Goal: Transaction & Acquisition: Purchase product/service

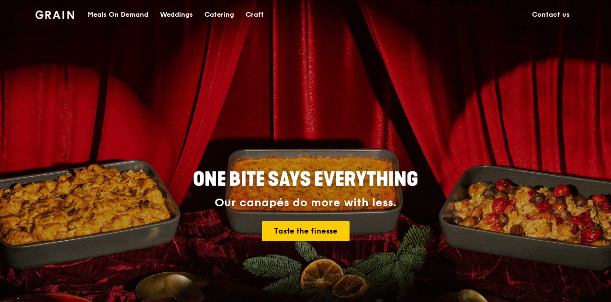
click at [108, 7] on div "Meals On Demand" at bounding box center [118, 14] width 61 height 29
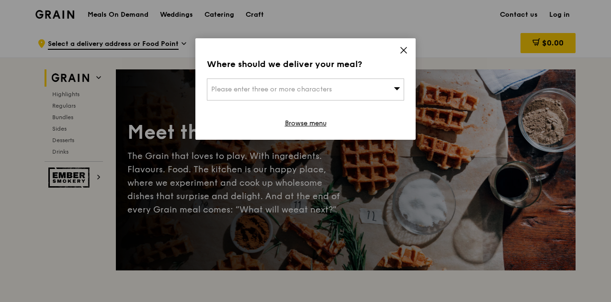
click at [258, 84] on div "Please enter three or more characters" at bounding box center [305, 89] width 197 height 22
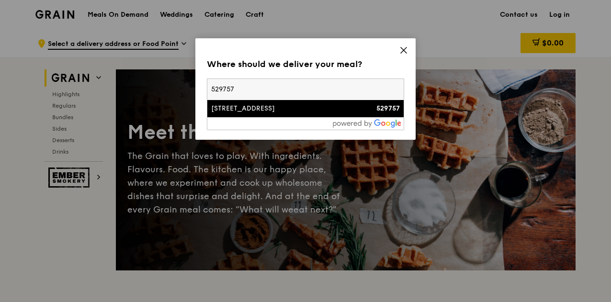
type input "529757"
click at [249, 107] on div "[STREET_ADDRESS]" at bounding box center [282, 109] width 142 height 10
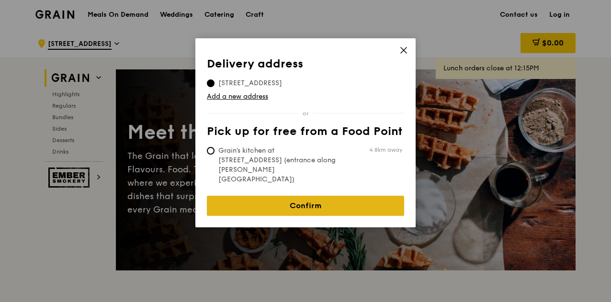
click at [294, 196] on link "Confirm" at bounding box center [305, 206] width 197 height 20
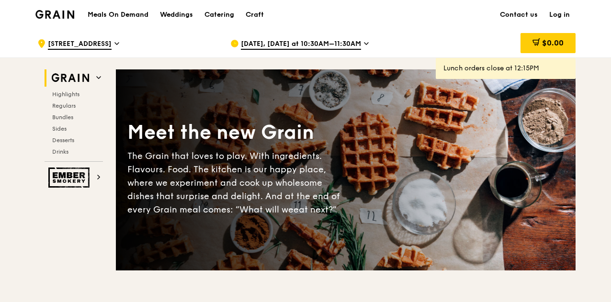
click at [314, 43] on span "[DATE], [DATE] at 10:30AM–11:30AM" at bounding box center [301, 44] width 120 height 11
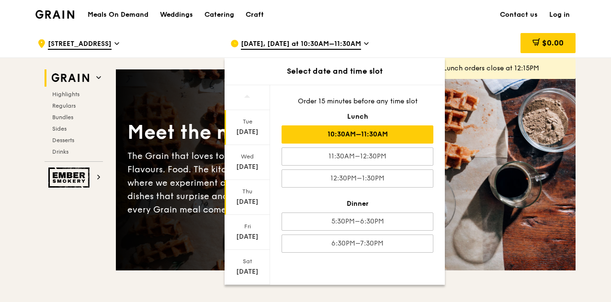
click at [249, 196] on div "[DATE]" at bounding box center [246, 197] width 45 height 35
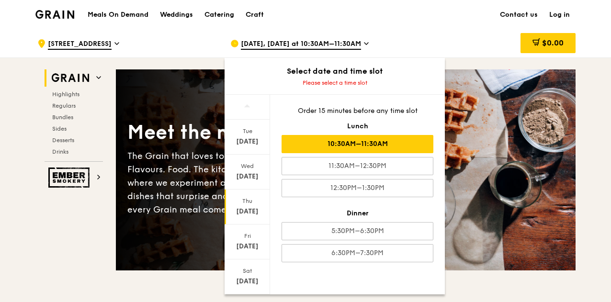
click at [396, 142] on div "10:30AM–11:30AM" at bounding box center [357, 144] width 152 height 18
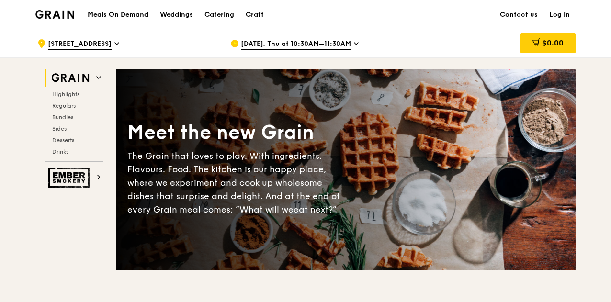
click at [69, 111] on div "Highlights Regulars Bundles Sides Desserts Drinks" at bounding box center [74, 122] width 58 height 65
click at [70, 108] on span "Regulars" at bounding box center [64, 105] width 25 height 7
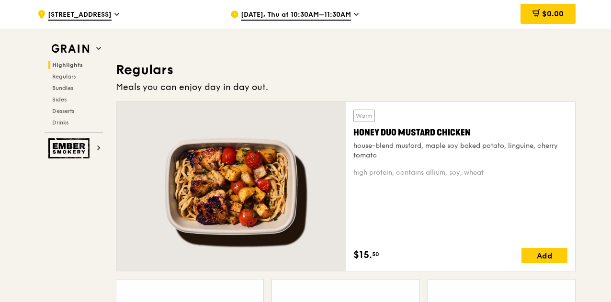
scroll to position [629, 0]
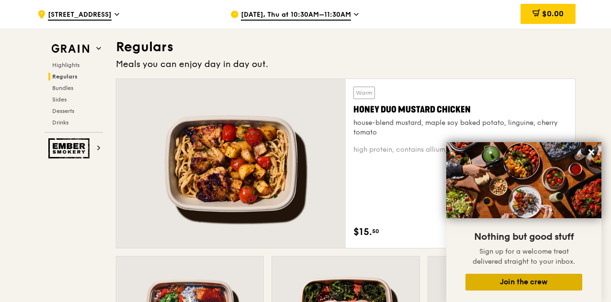
drag, startPoint x: 588, startPoint y: 150, endPoint x: 521, endPoint y: 280, distance: 146.0
click at [521, 280] on div "Nothing but good stuff Sign up for a welcome treat delivered straight to your i…" at bounding box center [523, 222] width 155 height 160
click at [521, 280] on button "Join the crew" at bounding box center [523, 282] width 117 height 17
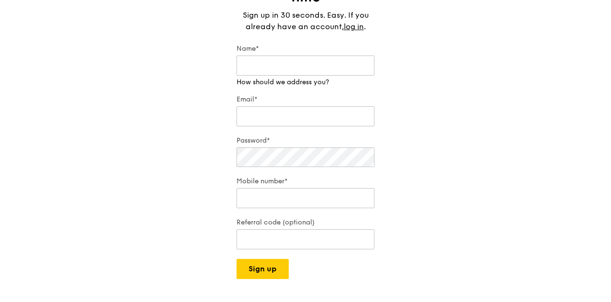
scroll to position [48, 0]
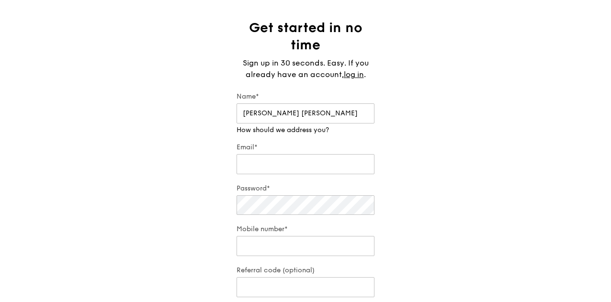
type input "[PERSON_NAME] [PERSON_NAME]"
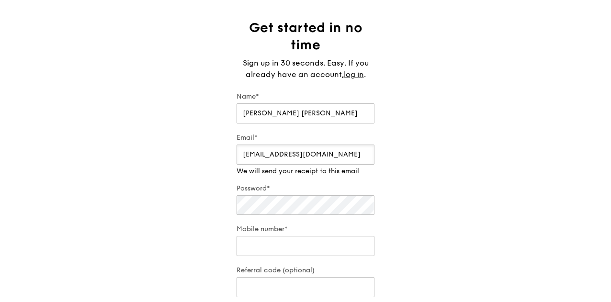
type input "[EMAIL_ADDRESS][DOMAIN_NAME]"
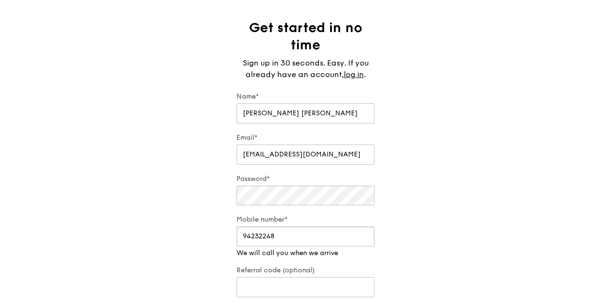
type input "94232248"
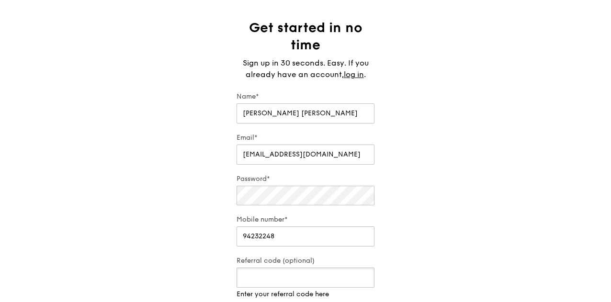
scroll to position [191, 0]
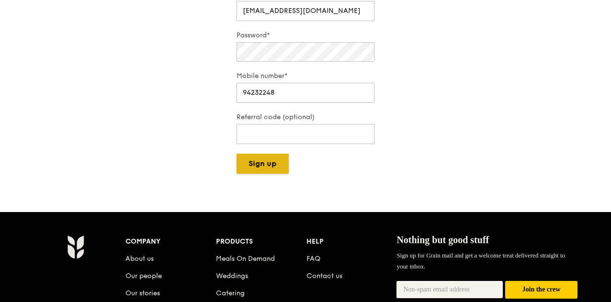
click at [280, 171] on button "Sign up" at bounding box center [262, 164] width 52 height 20
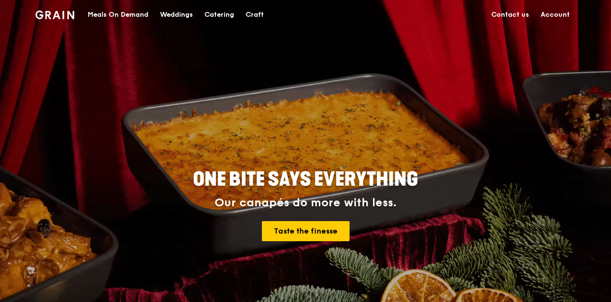
click at [97, 15] on div "Meals On Demand" at bounding box center [118, 14] width 61 height 29
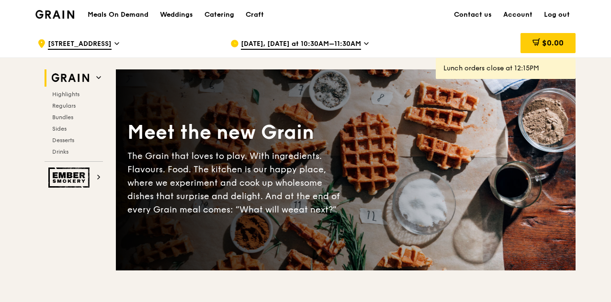
click at [252, 56] on div "[DATE], [DATE] at 10:30AM–11:30AM" at bounding box center [319, 43] width 178 height 29
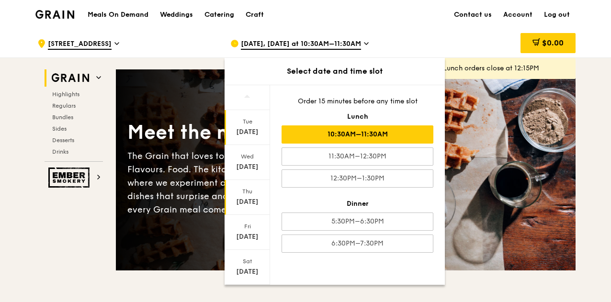
click at [245, 197] on div "[DATE]" at bounding box center [247, 202] width 43 height 10
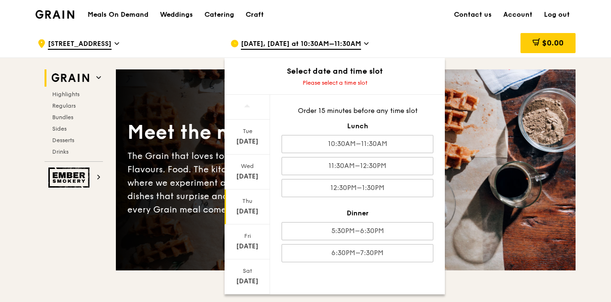
click at [252, 208] on div "[DATE]" at bounding box center [247, 212] width 43 height 10
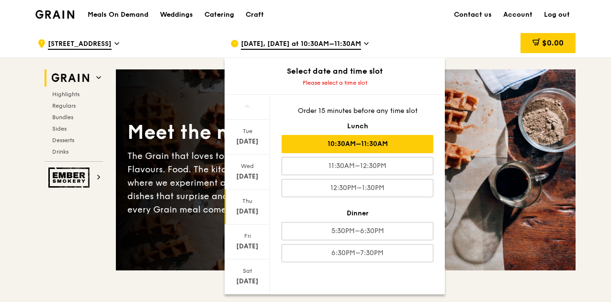
click at [388, 138] on div "10:30AM–11:30AM" at bounding box center [357, 144] width 152 height 18
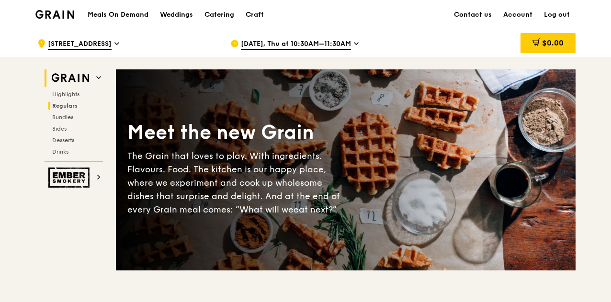
click at [67, 107] on span "Regulars" at bounding box center [64, 105] width 25 height 7
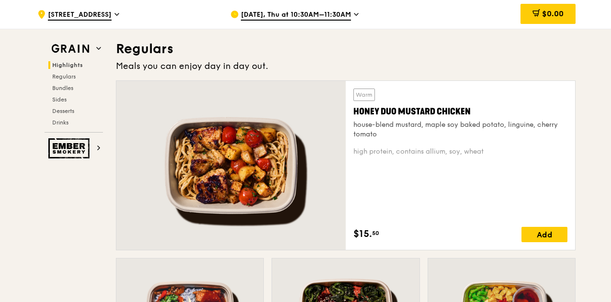
scroll to position [629, 0]
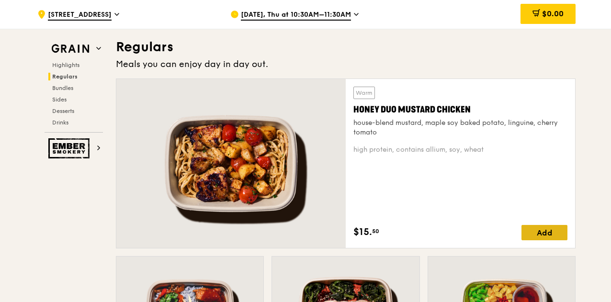
click at [557, 232] on div "Add" at bounding box center [544, 232] width 46 height 15
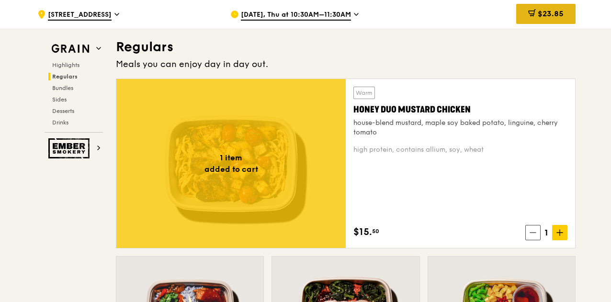
click at [558, 14] on span "$23.85" at bounding box center [551, 13] width 26 height 9
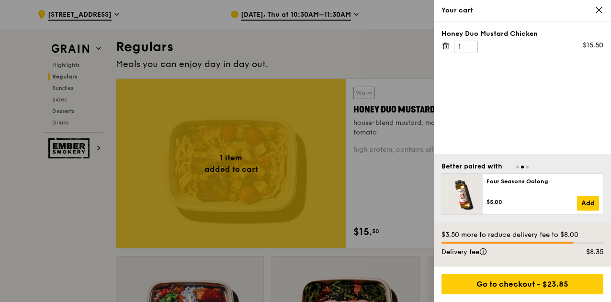
click at [600, 8] on icon at bounding box center [598, 10] width 9 height 9
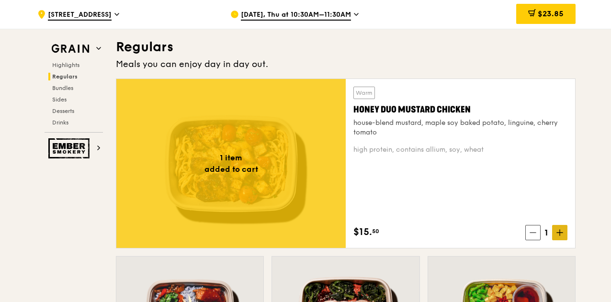
click at [560, 229] on icon at bounding box center [559, 232] width 7 height 7
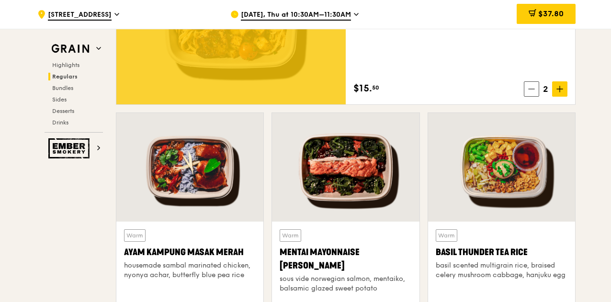
click at [184, 192] on div at bounding box center [189, 167] width 147 height 109
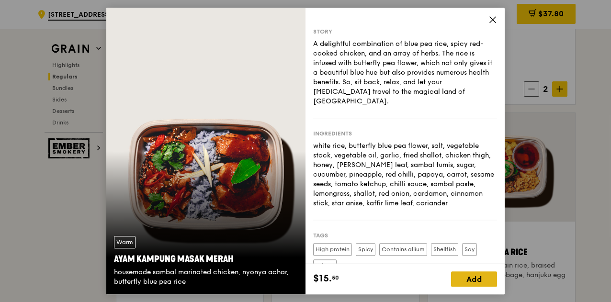
click at [496, 277] on div "Add" at bounding box center [474, 278] width 46 height 15
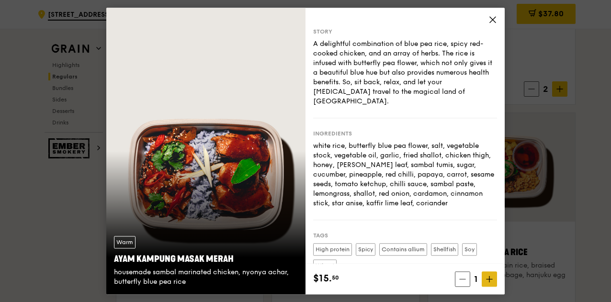
click at [496, 277] on span at bounding box center [489, 278] width 15 height 15
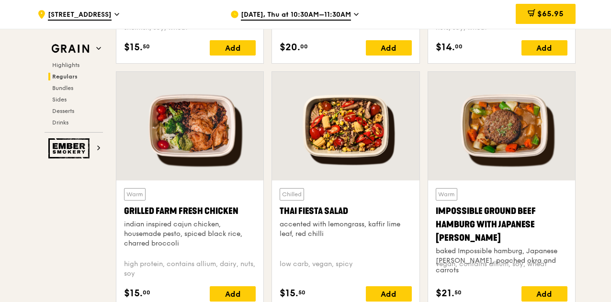
scroll to position [1108, 0]
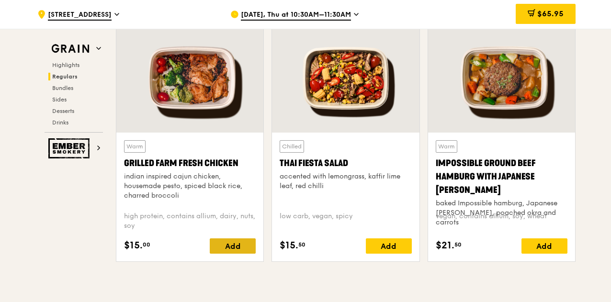
click at [220, 250] on div "Add" at bounding box center [233, 245] width 46 height 15
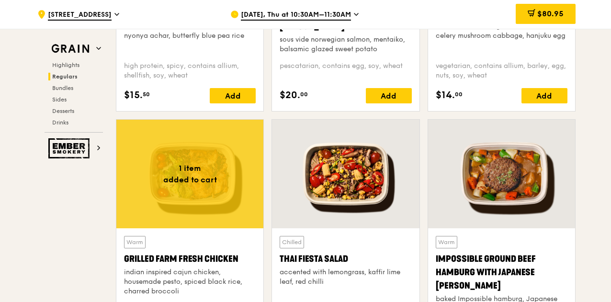
scroll to position [916, 0]
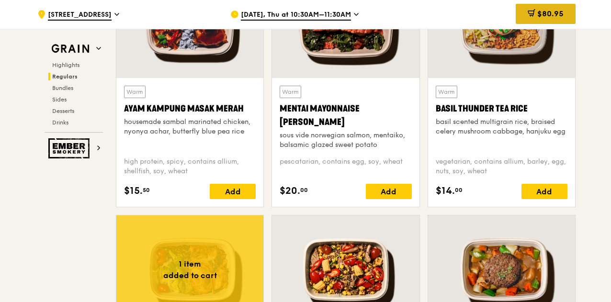
click at [556, 15] on span "$80.95" at bounding box center [550, 13] width 26 height 9
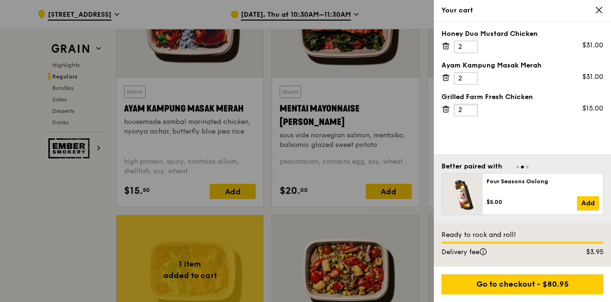
type input "2"
click at [471, 108] on input "2" at bounding box center [466, 110] width 24 height 12
click at [599, 14] on span at bounding box center [598, 10] width 9 height 9
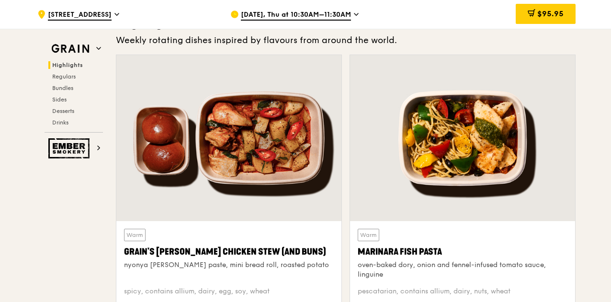
scroll to position [485, 0]
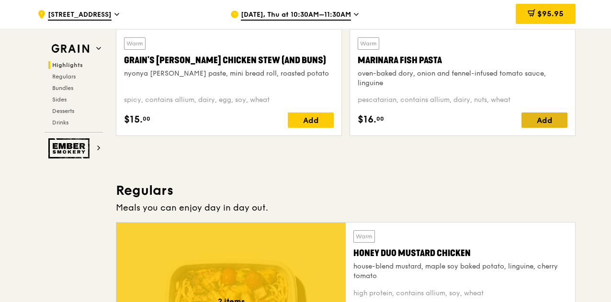
click at [545, 120] on div "Add" at bounding box center [544, 119] width 46 height 15
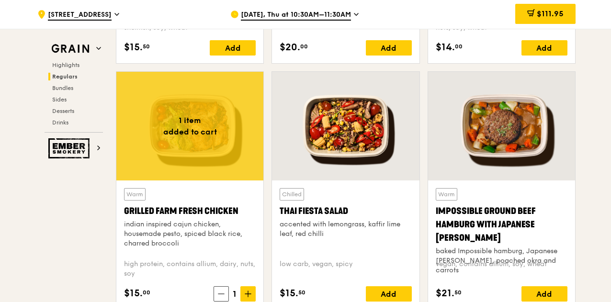
scroll to position [1155, 0]
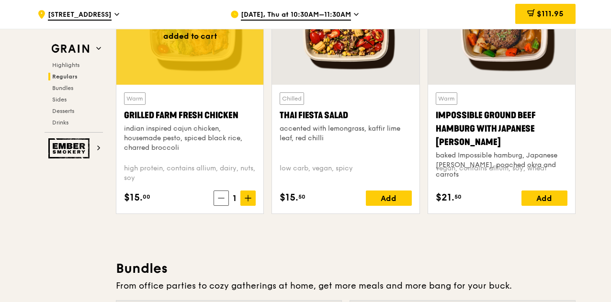
click at [306, 99] on div "Chilled Thai Fiesta Salad accented with lemongrass, kaffir lime leaf, red chilli" at bounding box center [346, 124] width 132 height 64
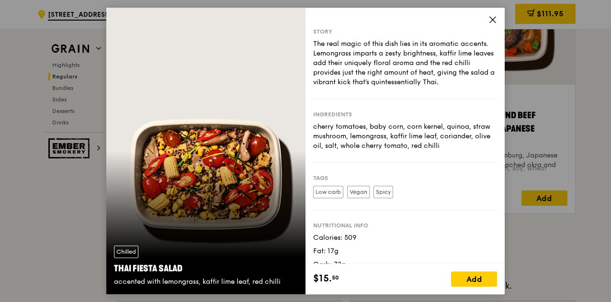
click at [490, 21] on icon at bounding box center [492, 19] width 9 height 9
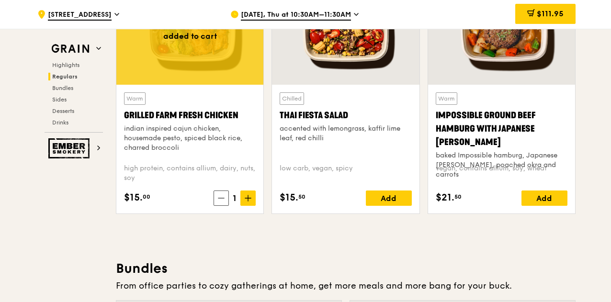
scroll to position [1203, 0]
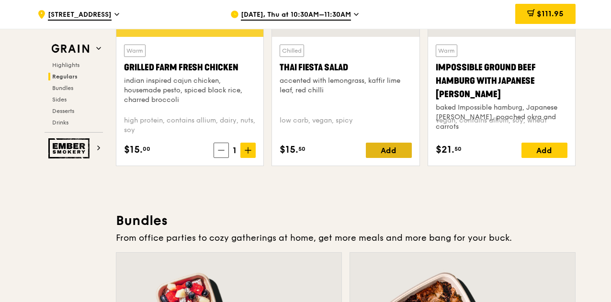
click at [393, 148] on div "Add" at bounding box center [389, 150] width 46 height 15
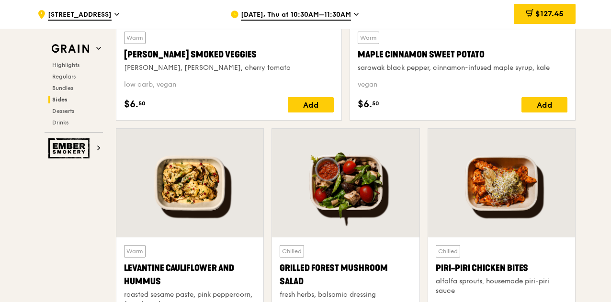
scroll to position [2448, 0]
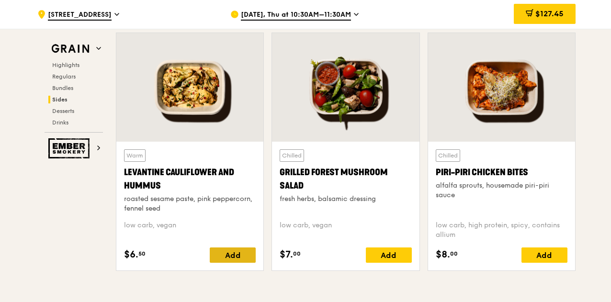
click at [234, 251] on div "Add" at bounding box center [233, 254] width 46 height 15
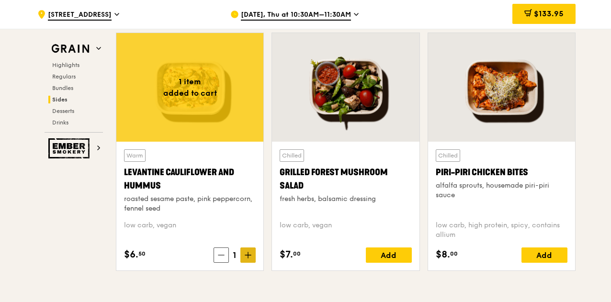
click at [250, 252] on icon at bounding box center [248, 255] width 7 height 7
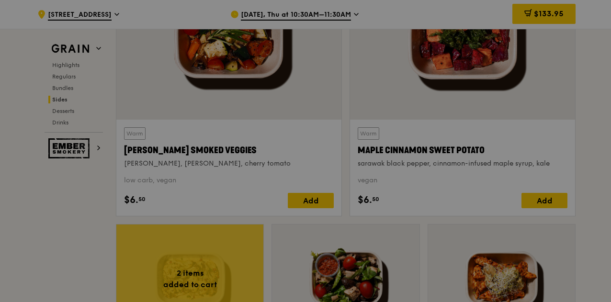
scroll to position [2208, 0]
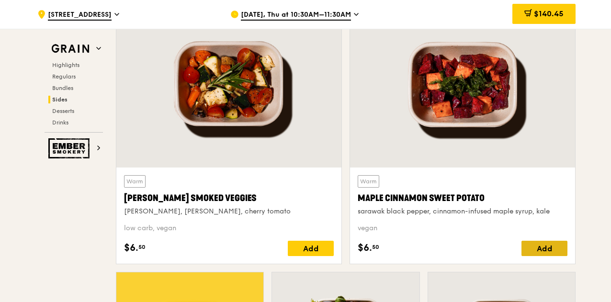
click at [552, 252] on div "Add" at bounding box center [544, 248] width 46 height 15
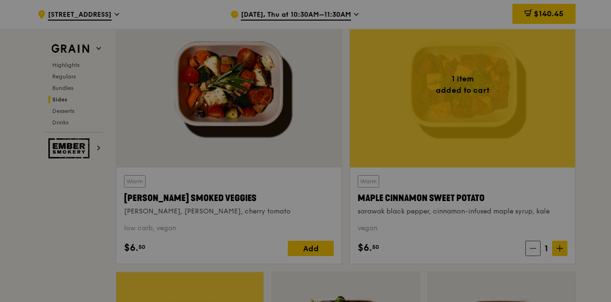
click at [558, 245] on div at bounding box center [305, 151] width 611 height 302
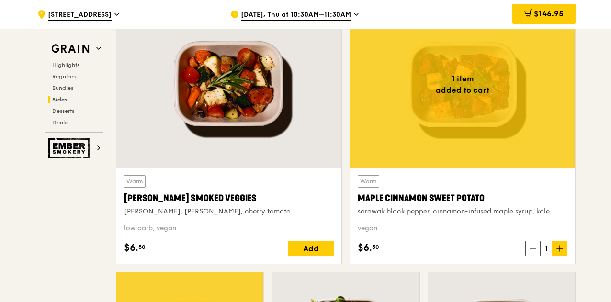
click at [558, 245] on icon at bounding box center [559, 248] width 7 height 7
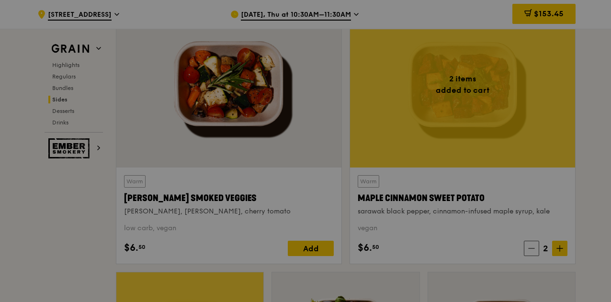
type input "2"
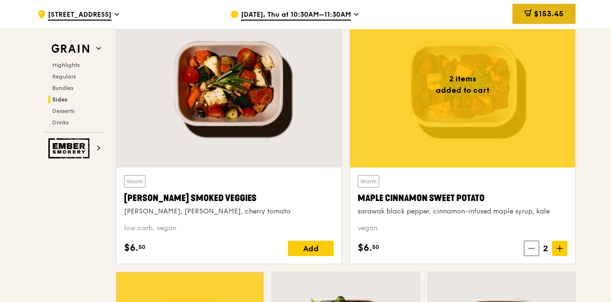
click at [539, 17] on span "$153.45" at bounding box center [549, 13] width 30 height 9
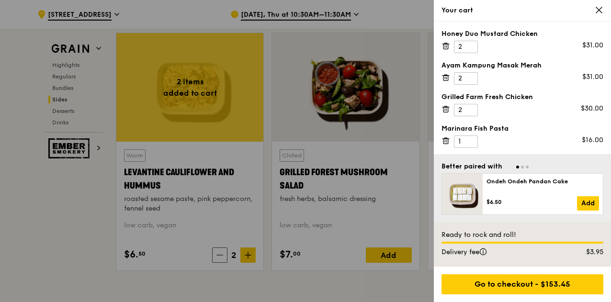
scroll to position [93, 0]
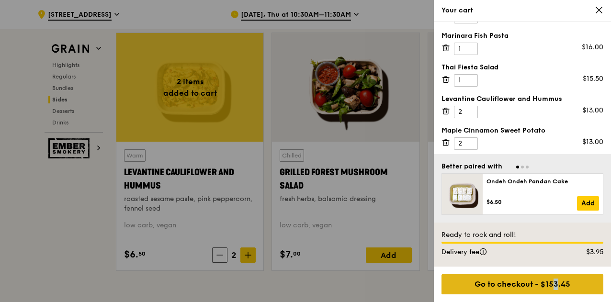
click at [537, 279] on div "Go to checkout - $153.45" at bounding box center [522, 284] width 162 height 20
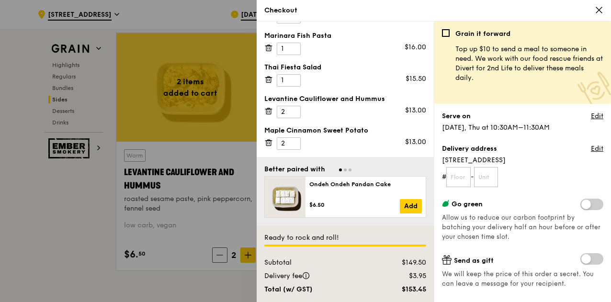
scroll to position [90, 0]
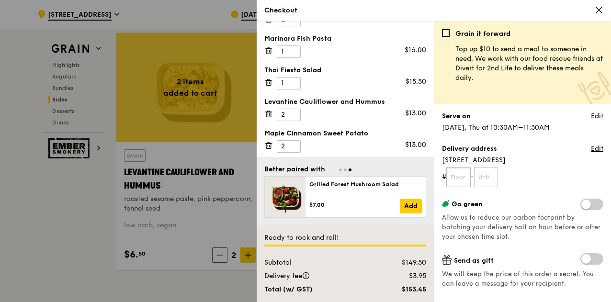
click at [458, 178] on input "text" at bounding box center [458, 177] width 24 height 20
click at [591, 147] on link "Edit" at bounding box center [597, 149] width 12 height 10
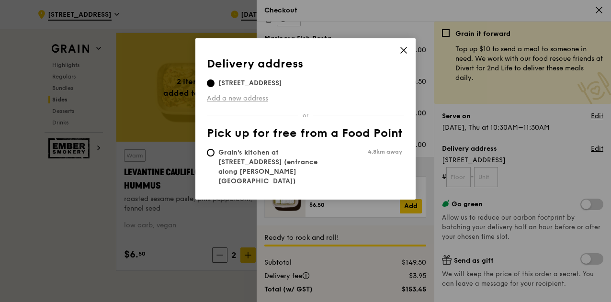
click at [227, 101] on link "Add a new address" at bounding box center [305, 99] width 197 height 10
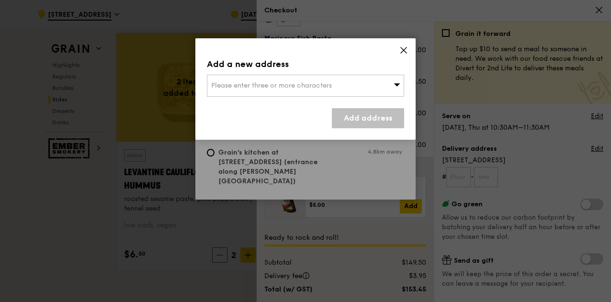
click at [262, 88] on span "Please enter three or more characters" at bounding box center [271, 85] width 121 height 8
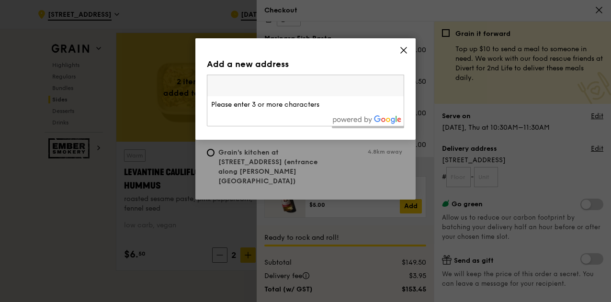
click at [401, 50] on icon at bounding box center [403, 50] width 9 height 9
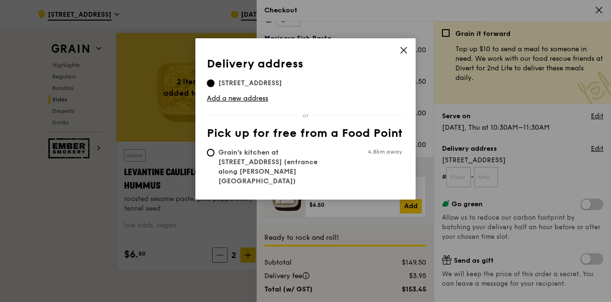
click at [403, 50] on icon at bounding box center [404, 50] width 6 height 6
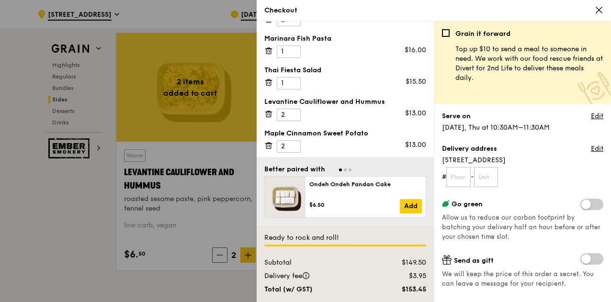
click at [467, 187] on div "Grain it forward Top up $10 to send a meal to someone in need. We work with our…" at bounding box center [522, 165] width 161 height 273
click at [465, 178] on input "text" at bounding box center [458, 177] width 24 height 20
type input "26B"
type input "02"
drag, startPoint x: 465, startPoint y: 177, endPoint x: 450, endPoint y: 175, distance: 15.4
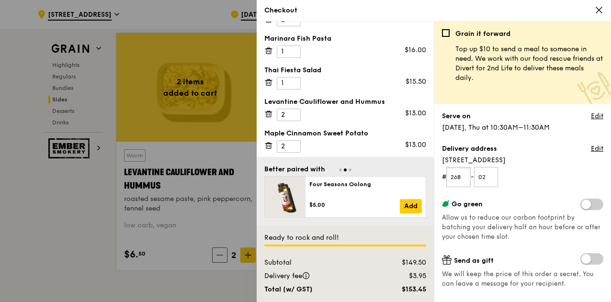
click at [450, 175] on input "26B" at bounding box center [458, 177] width 24 height 20
click at [489, 210] on div "Go green Allow us to reduce our carbon footprint by batching your delivery half…" at bounding box center [522, 220] width 161 height 43
drag, startPoint x: 464, startPoint y: 176, endPoint x: 449, endPoint y: 173, distance: 15.1
click at [449, 173] on input "26B" at bounding box center [458, 177] width 24 height 20
drag, startPoint x: 496, startPoint y: 175, endPoint x: 478, endPoint y: 175, distance: 18.2
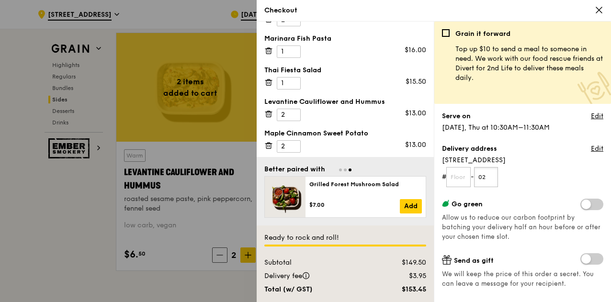
click at [478, 175] on input "02" at bounding box center [486, 177] width 24 height 20
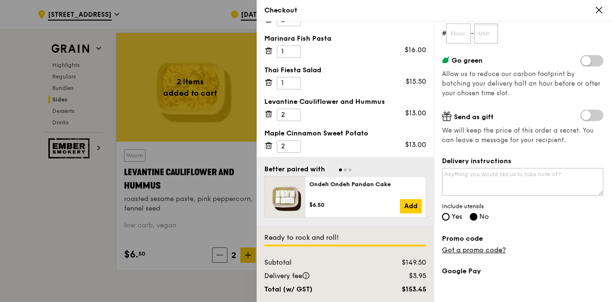
scroll to position [191, 0]
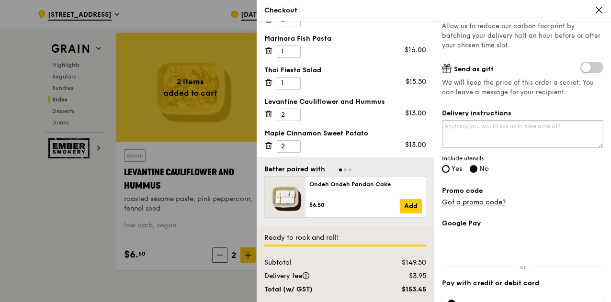
click at [472, 137] on textarea "Delivery instructions" at bounding box center [522, 134] width 161 height 28
type textarea "C"
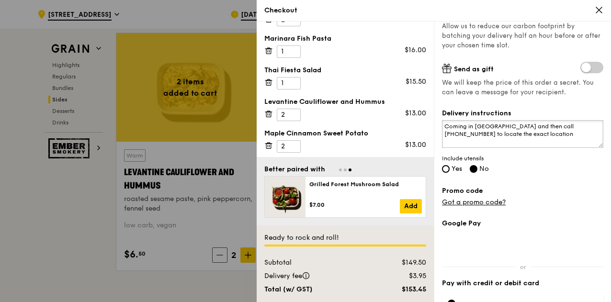
click at [513, 125] on textarea "Coming in via East Gate and then call 94232248 to locate the exact location" at bounding box center [522, 134] width 161 height 28
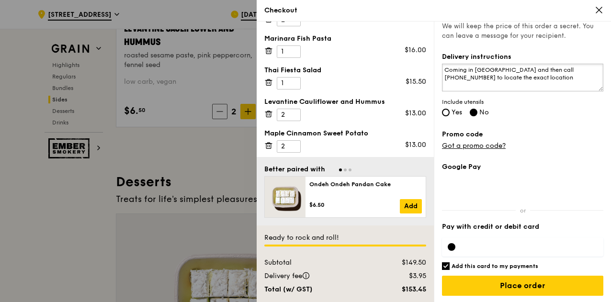
scroll to position [2639, 0]
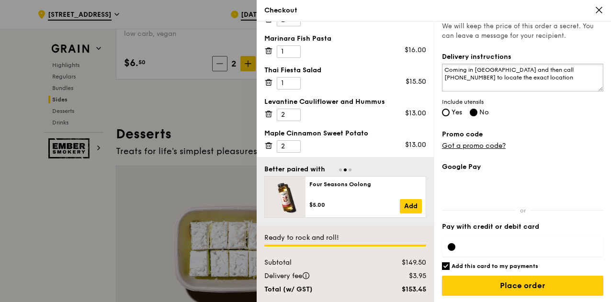
type textarea "Coming in via East Gate and then call 94232248 to locate the exact location"
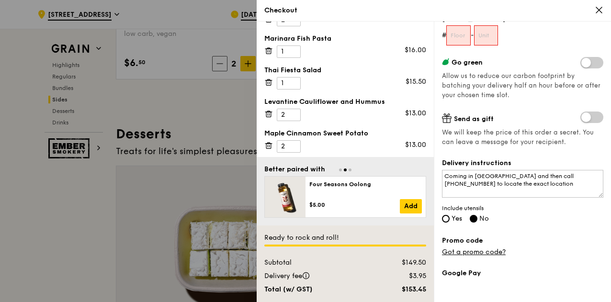
scroll to position [46, 0]
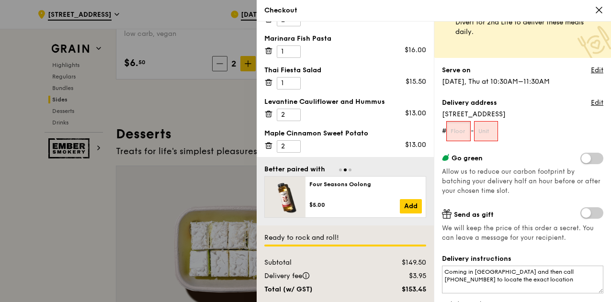
click at [455, 132] on input "text" at bounding box center [458, 131] width 24 height 20
click at [583, 103] on div "Delivery address Edit" at bounding box center [522, 103] width 161 height 11
click at [591, 102] on link "Edit" at bounding box center [597, 103] width 12 height 10
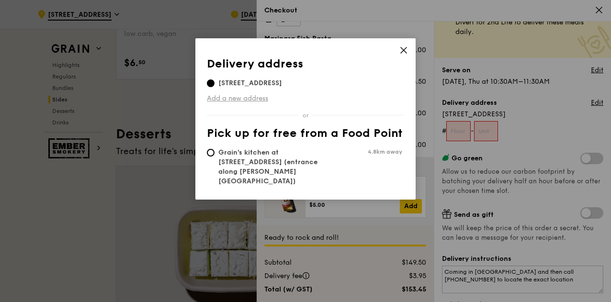
click at [221, 101] on link "Add a new address" at bounding box center [305, 99] width 197 height 10
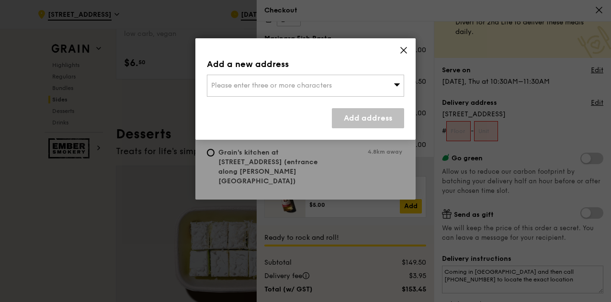
click at [234, 95] on div "Please enter three or more characters" at bounding box center [305, 86] width 197 height 22
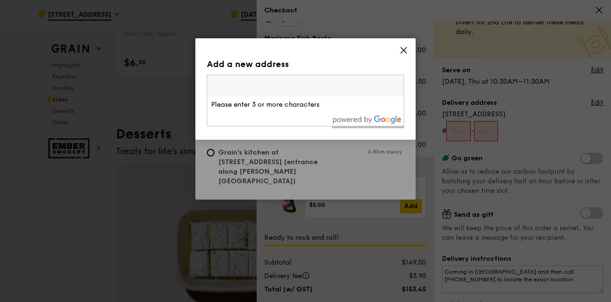
click at [236, 87] on input "search" at bounding box center [305, 85] width 196 height 21
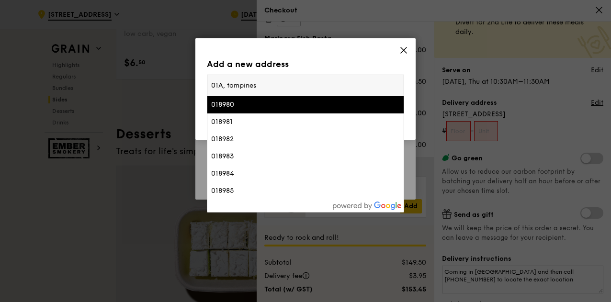
drag, startPoint x: 398, startPoint y: 90, endPoint x: 397, endPoint y: 83, distance: 6.8
click at [398, 89] on input "01A, tampines" at bounding box center [305, 85] width 196 height 21
type input "01A, tampines"
click at [400, 51] on icon at bounding box center [403, 50] width 9 height 9
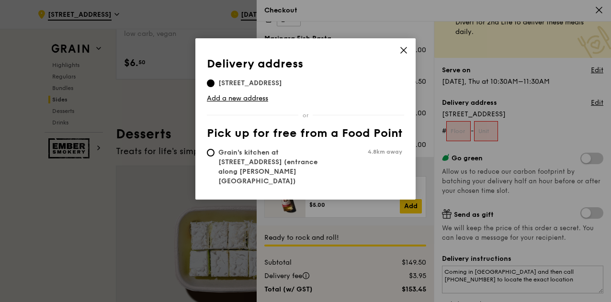
click at [411, 54] on div "Delivery address Pick up for free from a Food Point Delivery address 21 Tampine…" at bounding box center [305, 118] width 220 height 161
click at [407, 53] on icon at bounding box center [403, 50] width 9 height 9
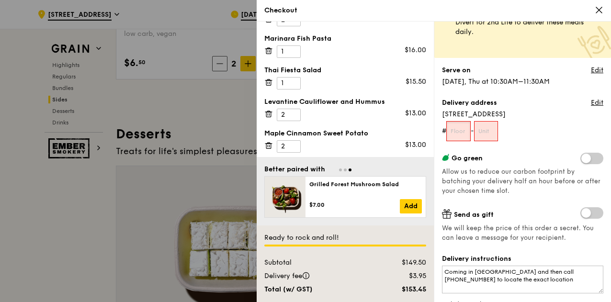
click at [462, 138] on input "text" at bounding box center [458, 131] width 24 height 20
type input "01A"
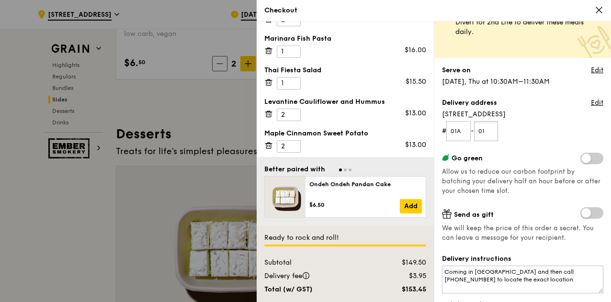
scroll to position [248, 0]
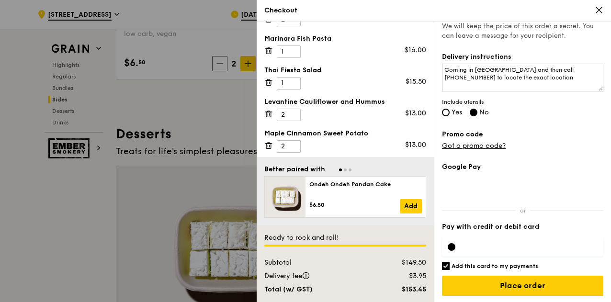
type input "01"
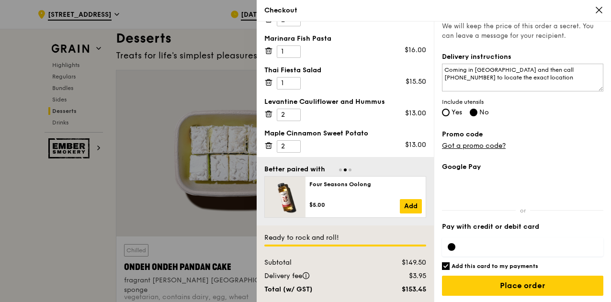
click at [451, 244] on div at bounding box center [452, 247] width 8 height 8
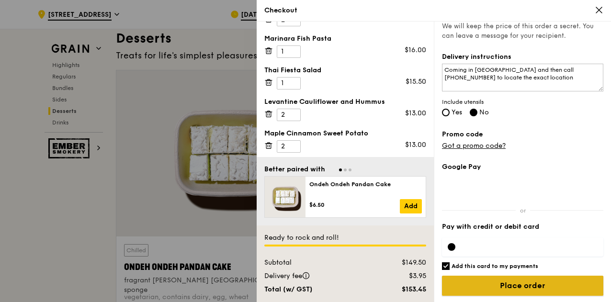
click at [508, 286] on input "Place order" at bounding box center [522, 286] width 161 height 20
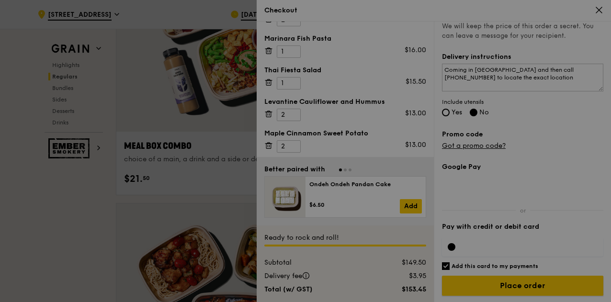
scroll to position [1251, 0]
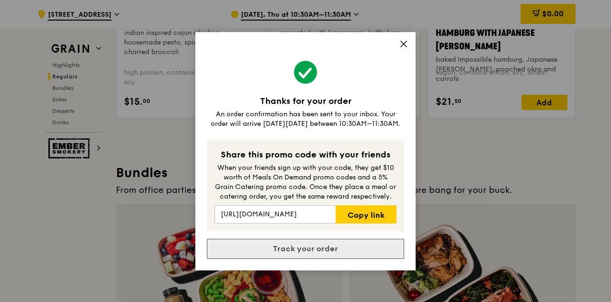
click at [306, 254] on link "Track your order" at bounding box center [305, 249] width 197 height 20
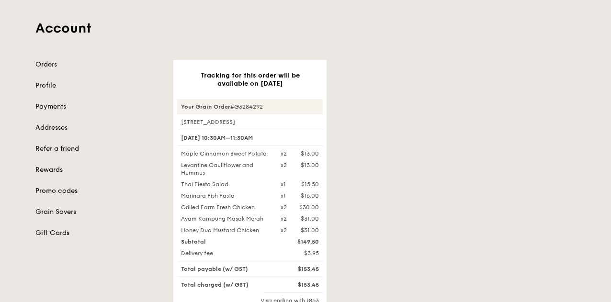
scroll to position [96, 0]
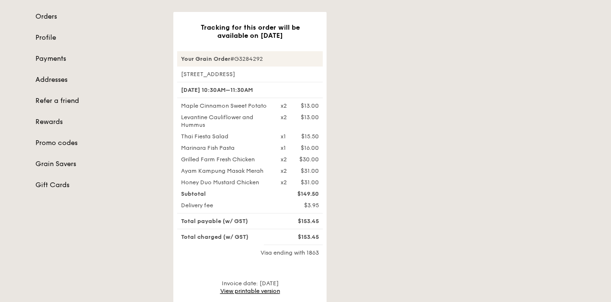
click at [235, 290] on link "View printable version" at bounding box center [250, 291] width 60 height 7
